Goal: Task Accomplishment & Management: Use online tool/utility

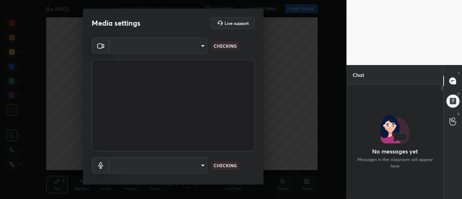
type input "08d1811f52d28dde35b83784907f5361d24ebc35e4cd346b2be4f849e18bec50"
type input "be1a331eb87dea53500363fd3e4d242e01f556c15eb51ea7e9f63a93b8bdbc53"
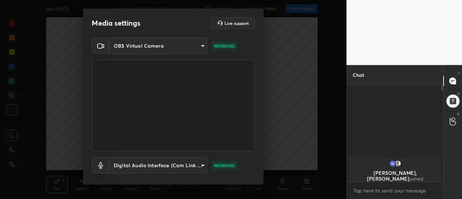
click at [199, 46] on body "1 2 3 4 5 6 7 C X Z C X Z E E Erase all H H Bio (NSO) WAS SCHEDULED TO START AT…" at bounding box center [231, 99] width 462 height 199
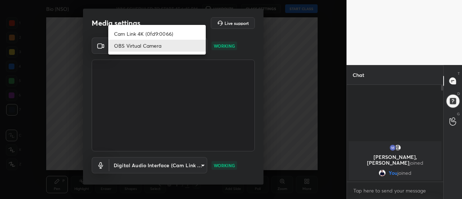
click at [164, 35] on li "Cam Link 4K (0fd9:0066)" at bounding box center [157, 34] width 98 height 12
type input "b31319461816520a7b821f3d80df8055a02d9f123ea9e51941b634cc1c1d6019"
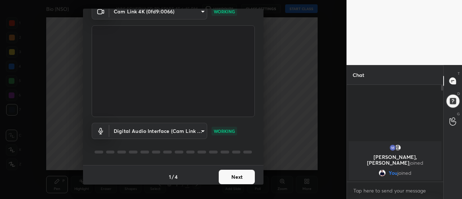
scroll to position [38, 0]
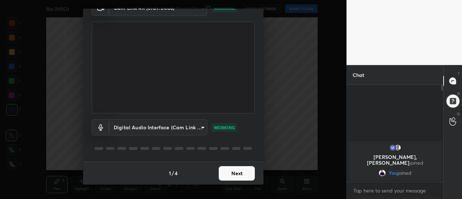
click at [228, 175] on button "Next" at bounding box center [237, 173] width 36 height 14
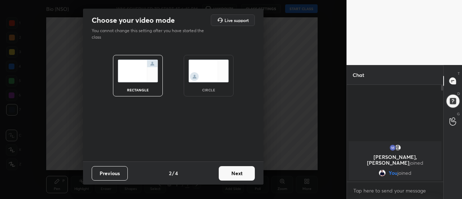
click at [232, 175] on button "Next" at bounding box center [237, 173] width 36 height 14
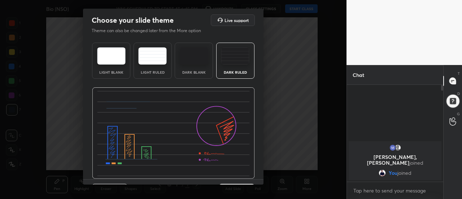
scroll to position [18, 0]
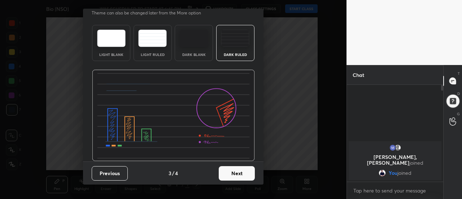
click at [230, 175] on button "Next" at bounding box center [237, 173] width 36 height 14
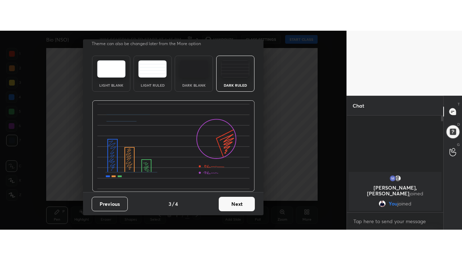
scroll to position [0, 0]
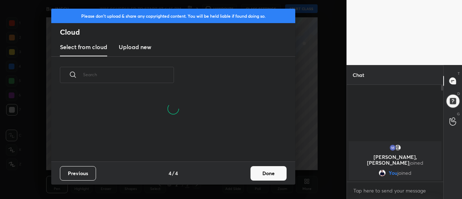
click at [266, 172] on button "Done" at bounding box center [269, 173] width 36 height 14
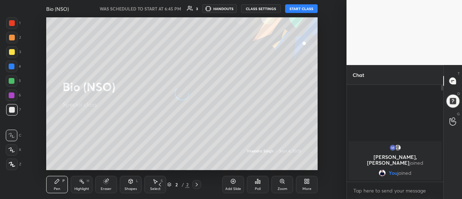
click at [295, 11] on button "START CLASS" at bounding box center [301, 8] width 33 height 9
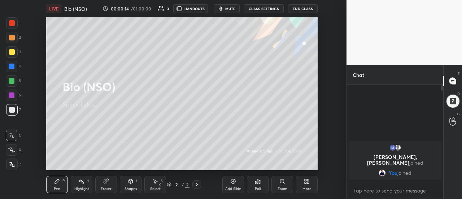
click at [234, 185] on div "Add Slide" at bounding box center [234, 184] width 22 height 17
click at [306, 186] on div "More" at bounding box center [307, 184] width 22 height 17
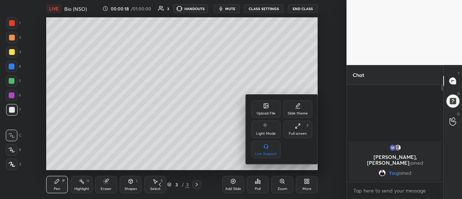
click at [294, 130] on div "Full screen F" at bounding box center [298, 129] width 29 height 17
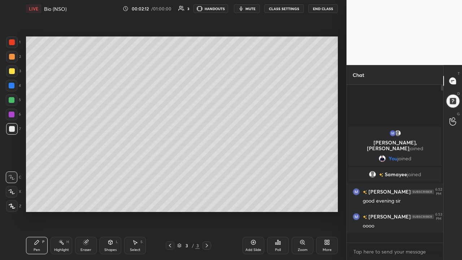
scroll to position [156, 94]
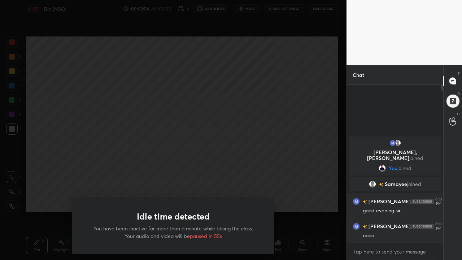
click at [128, 160] on div "Idle time detected You have been inactive for more than a minute while taking t…" at bounding box center [173, 130] width 347 height 260
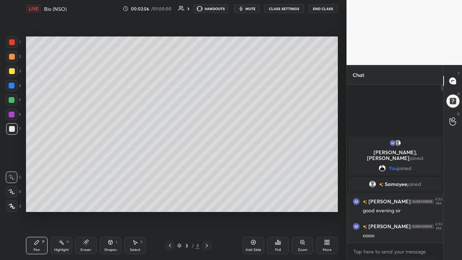
click at [12, 199] on icon at bounding box center [12, 206] width 7 height 5
click at [16, 103] on div at bounding box center [12, 100] width 12 height 12
click at [14, 73] on div at bounding box center [12, 71] width 12 height 12
click at [16, 101] on div at bounding box center [12, 100] width 12 height 12
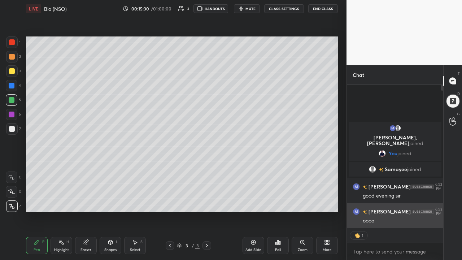
scroll to position [3, 3]
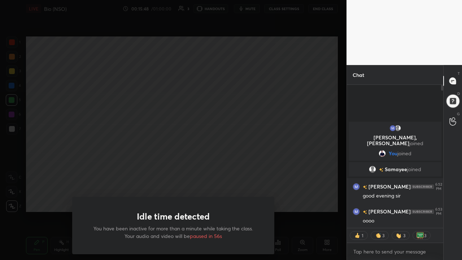
click at [46, 187] on div "Idle time detected You have been inactive for more than a minute while taking t…" at bounding box center [173, 130] width 347 height 260
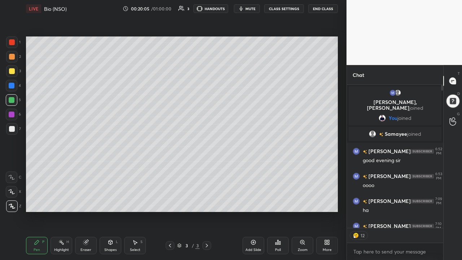
scroll to position [156, 94]
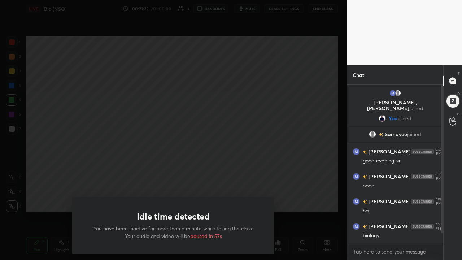
click at [60, 171] on div "Idle time detected You have been inactive for more than a minute while taking t…" at bounding box center [173, 130] width 347 height 260
click at [85, 165] on div "Idle time detected You have been inactive for more than a minute while taking t…" at bounding box center [173, 130] width 347 height 260
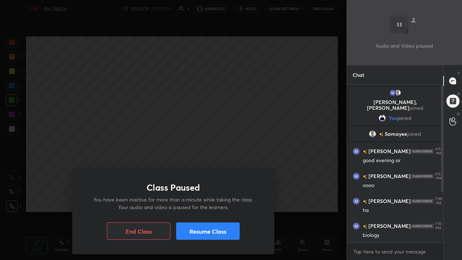
click at [117, 199] on button "End Class" at bounding box center [139, 231] width 64 height 17
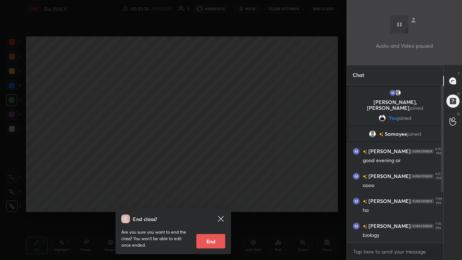
click at [202, 199] on button "End" at bounding box center [211, 241] width 29 height 14
type textarea "x"
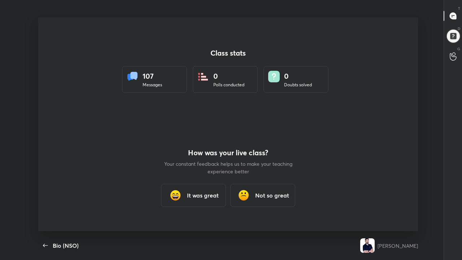
scroll to position [0, 0]
click at [194, 193] on h3 "It was great" at bounding box center [203, 195] width 32 height 9
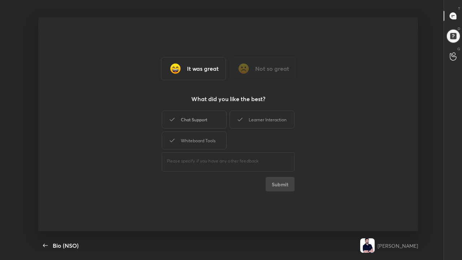
click at [183, 122] on div "Chat Support" at bounding box center [194, 120] width 65 height 18
click at [241, 119] on icon at bounding box center [240, 120] width 5 height 4
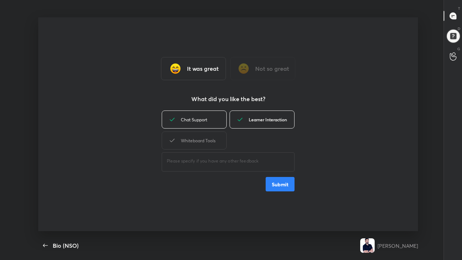
click at [197, 140] on div "Whiteboard Tools" at bounding box center [194, 141] width 65 height 18
click at [278, 185] on button "Submit" at bounding box center [280, 184] width 29 height 14
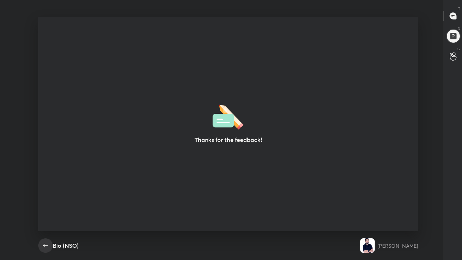
click at [52, 199] on button "button" at bounding box center [45, 245] width 14 height 14
